Goal: Contribute content

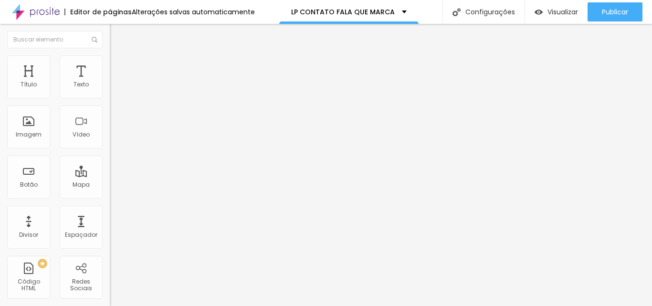
type input "24"
type input "23"
type input "22"
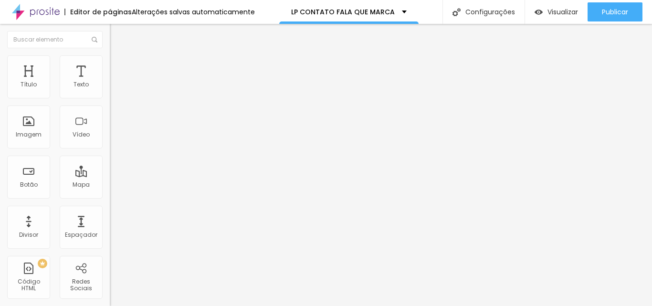
type input "22"
type input "21"
type input "18"
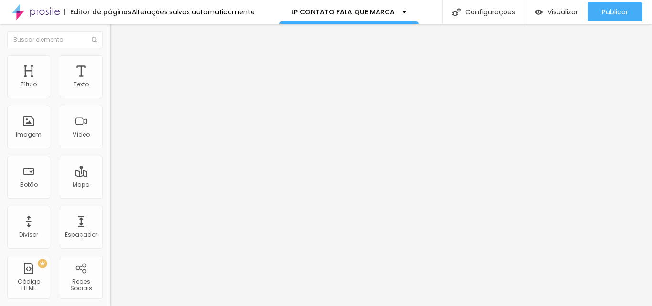
type input "23"
type input "24"
type input "25"
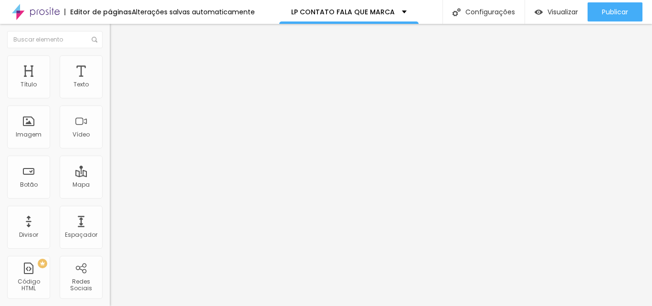
type input "25"
click at [110, 176] on input "range" at bounding box center [141, 180] width 62 height 8
click at [118, 65] on span "Avançado" at bounding box center [133, 62] width 31 height 8
type input "12"
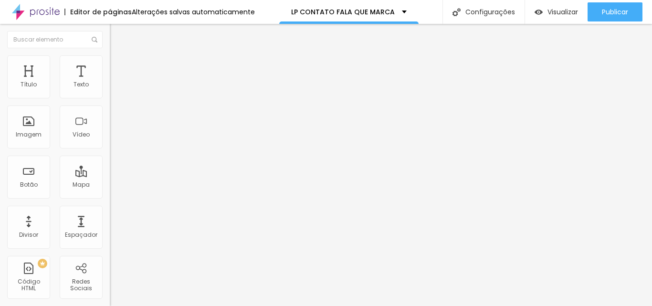
type input "0"
drag, startPoint x: 29, startPoint y: 93, endPoint x: 8, endPoint y: 94, distance: 21.0
click at [110, 176] on input "range" at bounding box center [141, 180] width 62 height 8
type input "4"
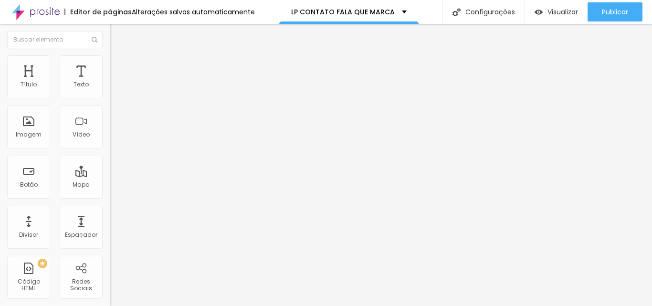
type input "4"
type input "9"
type input "10"
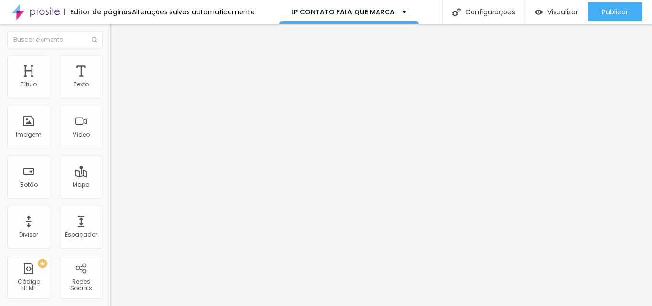
type input "13"
type input "16"
type input "17"
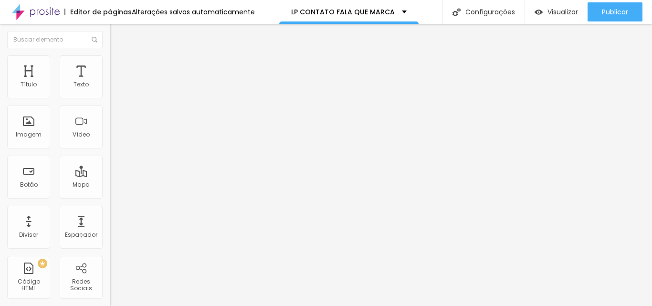
type input "17"
type input "18"
type input "22"
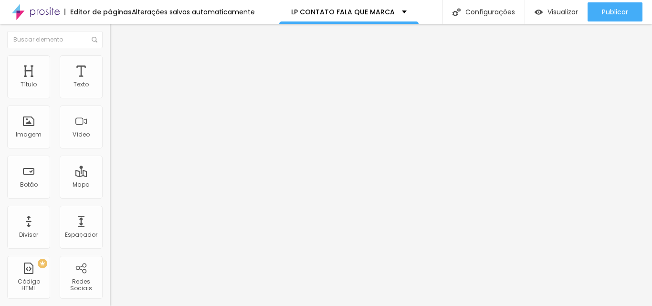
type input "23"
drag, startPoint x: 23, startPoint y: 94, endPoint x: 34, endPoint y: 94, distance: 10.5
type input "23"
click at [110, 176] on input "range" at bounding box center [141, 180] width 62 height 8
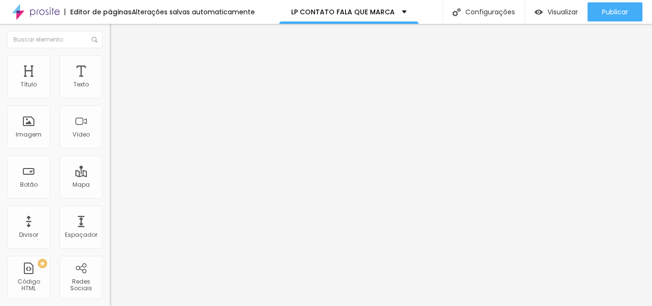
click at [110, 94] on img at bounding box center [113, 91] width 7 height 7
click at [118, 65] on span "Estilo" at bounding box center [125, 62] width 15 height 8
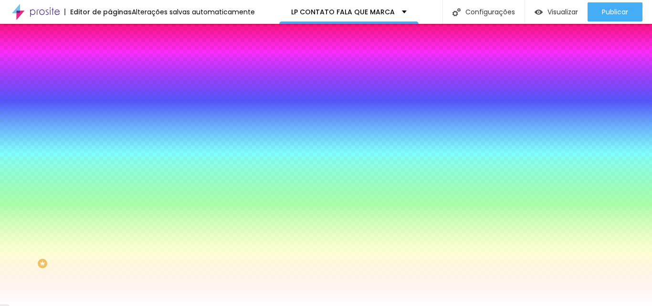
click at [110, 65] on li "Avançado" at bounding box center [165, 70] width 110 height 10
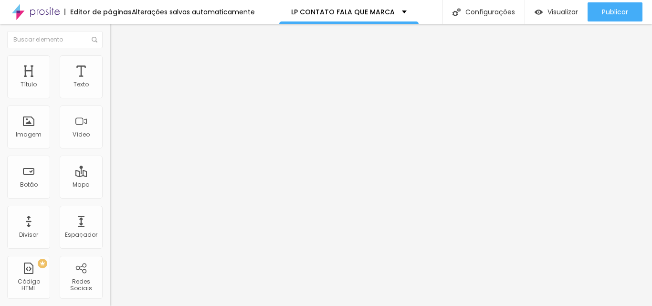
click at [110, 54] on img at bounding box center [114, 50] width 9 height 9
type input "26"
type input "27"
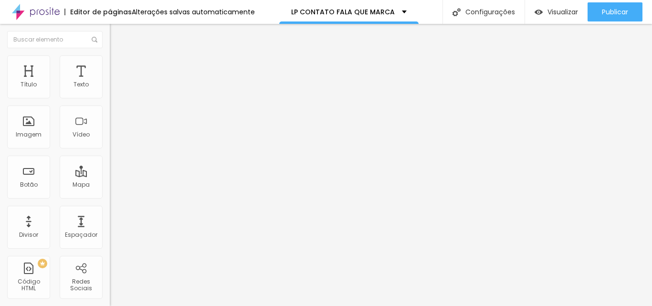
type input "29"
drag, startPoint x: 64, startPoint y: 95, endPoint x: 73, endPoint y: 95, distance: 9.1
type input "29"
click at [110, 176] on input "range" at bounding box center [141, 180] width 62 height 8
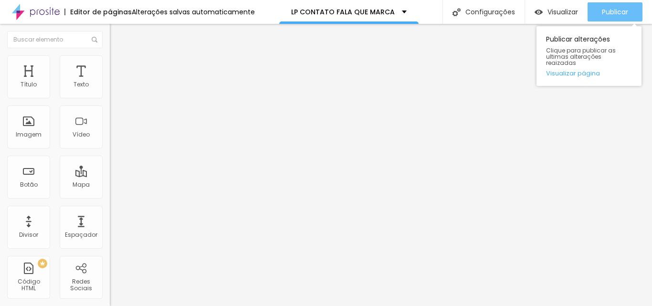
click at [622, 14] on span "Publicar" at bounding box center [614, 12] width 26 height 8
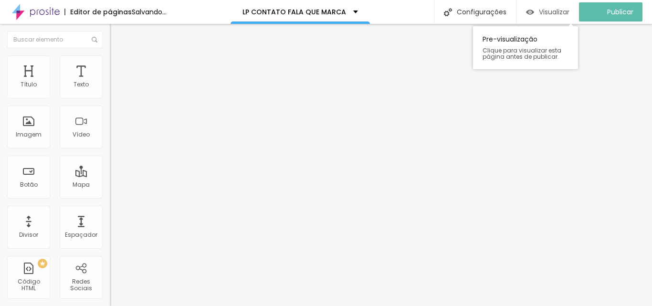
click at [557, 13] on span "Visualizar" at bounding box center [553, 12] width 31 height 8
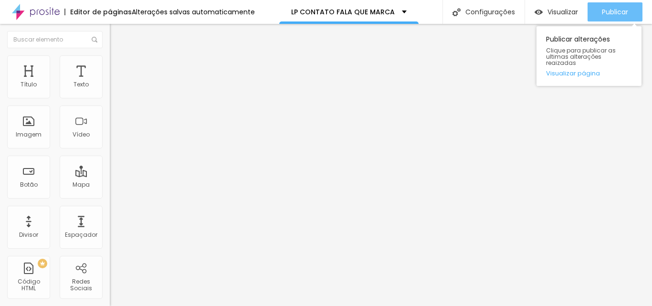
click at [610, 9] on span "Publicar" at bounding box center [614, 12] width 26 height 8
click at [620, 11] on span "Publicar" at bounding box center [614, 12] width 26 height 8
click at [615, 6] on div "Publicar" at bounding box center [614, 11] width 26 height 19
